Goal: Task Accomplishment & Management: Use online tool/utility

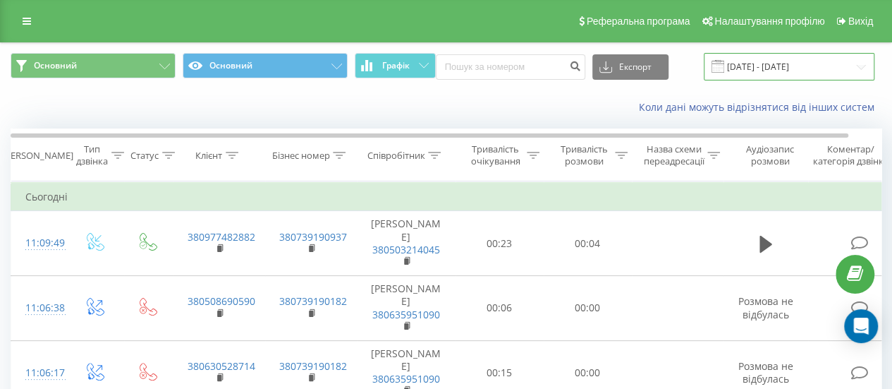
click at [768, 62] on input "[DATE] - [DATE]" at bounding box center [789, 67] width 171 height 28
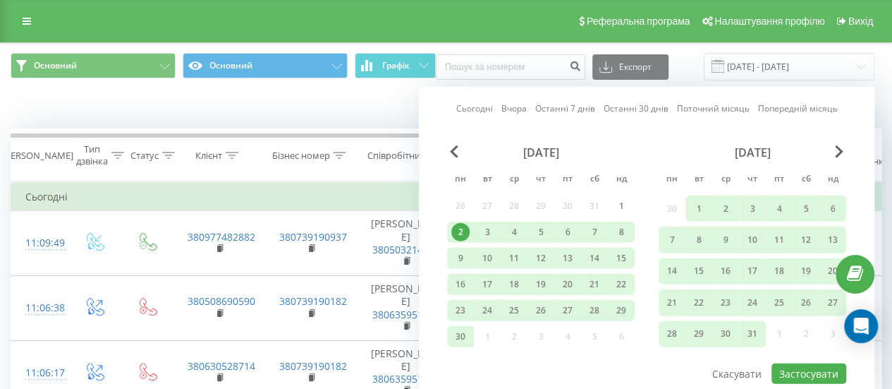
click at [514, 107] on link "Вчора" at bounding box center [514, 108] width 25 height 13
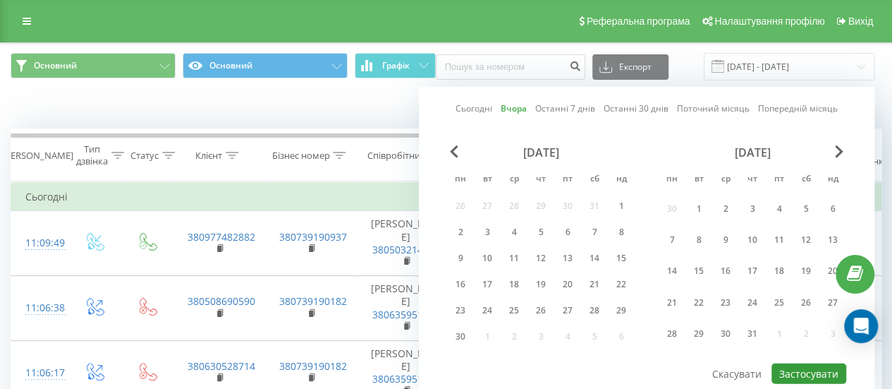
click at [820, 370] on button "Застосувати" at bounding box center [809, 373] width 75 height 20
type input "[DATE] - [DATE]"
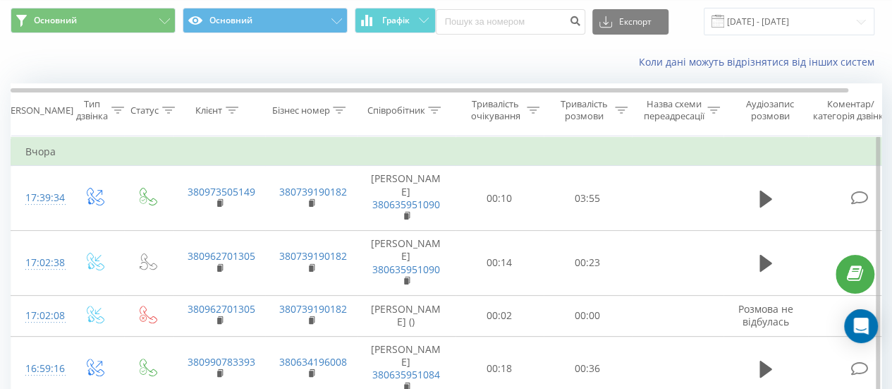
scroll to position [71, 0]
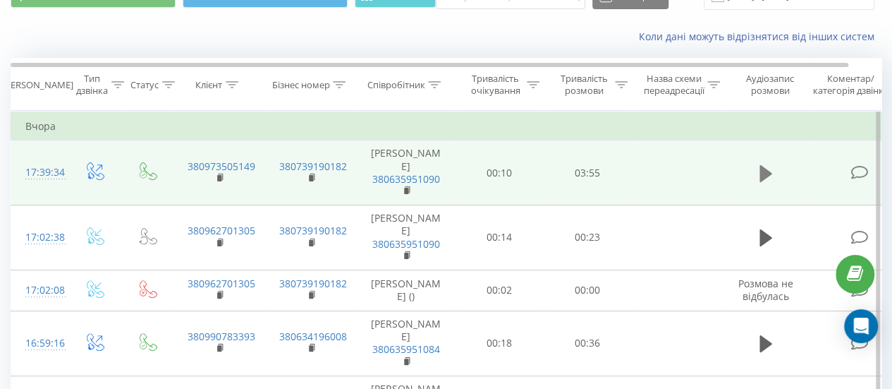
click at [763, 179] on icon at bounding box center [766, 174] width 13 height 20
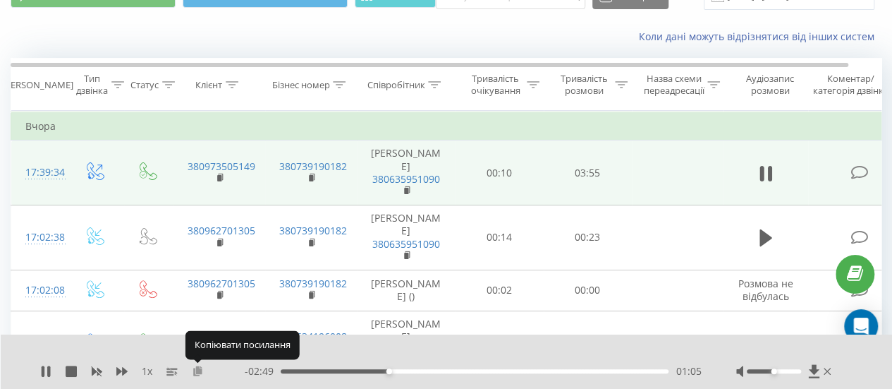
click at [196, 368] on icon at bounding box center [198, 370] width 12 height 10
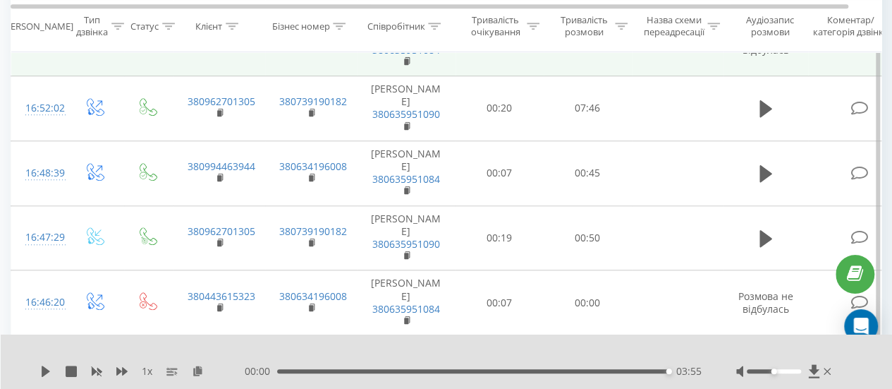
scroll to position [423, 0]
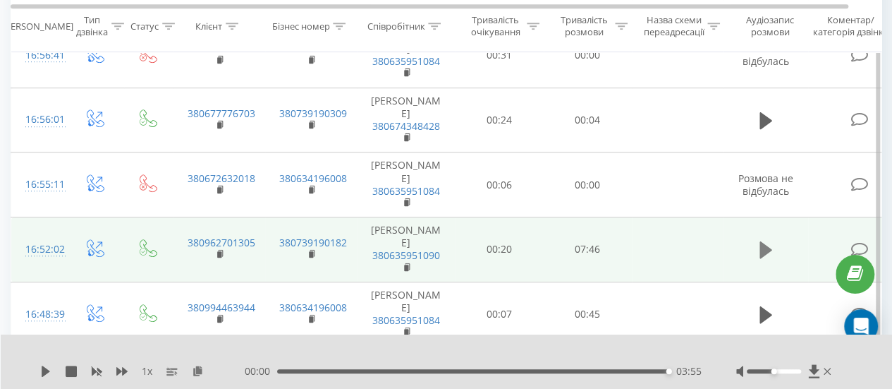
click at [758, 239] on button at bounding box center [766, 249] width 21 height 21
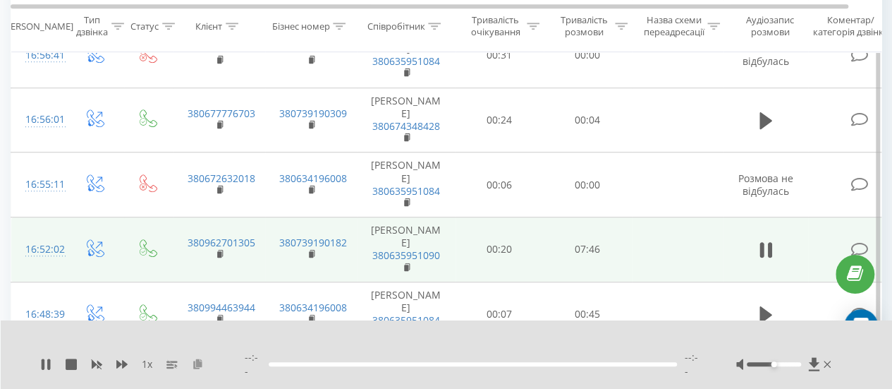
click at [195, 365] on icon at bounding box center [198, 363] width 12 height 10
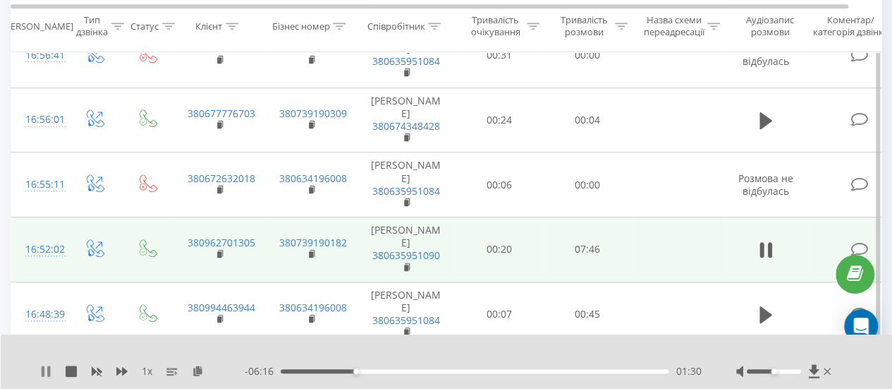
click at [45, 371] on icon at bounding box center [45, 370] width 11 height 11
